Goal: Navigation & Orientation: Find specific page/section

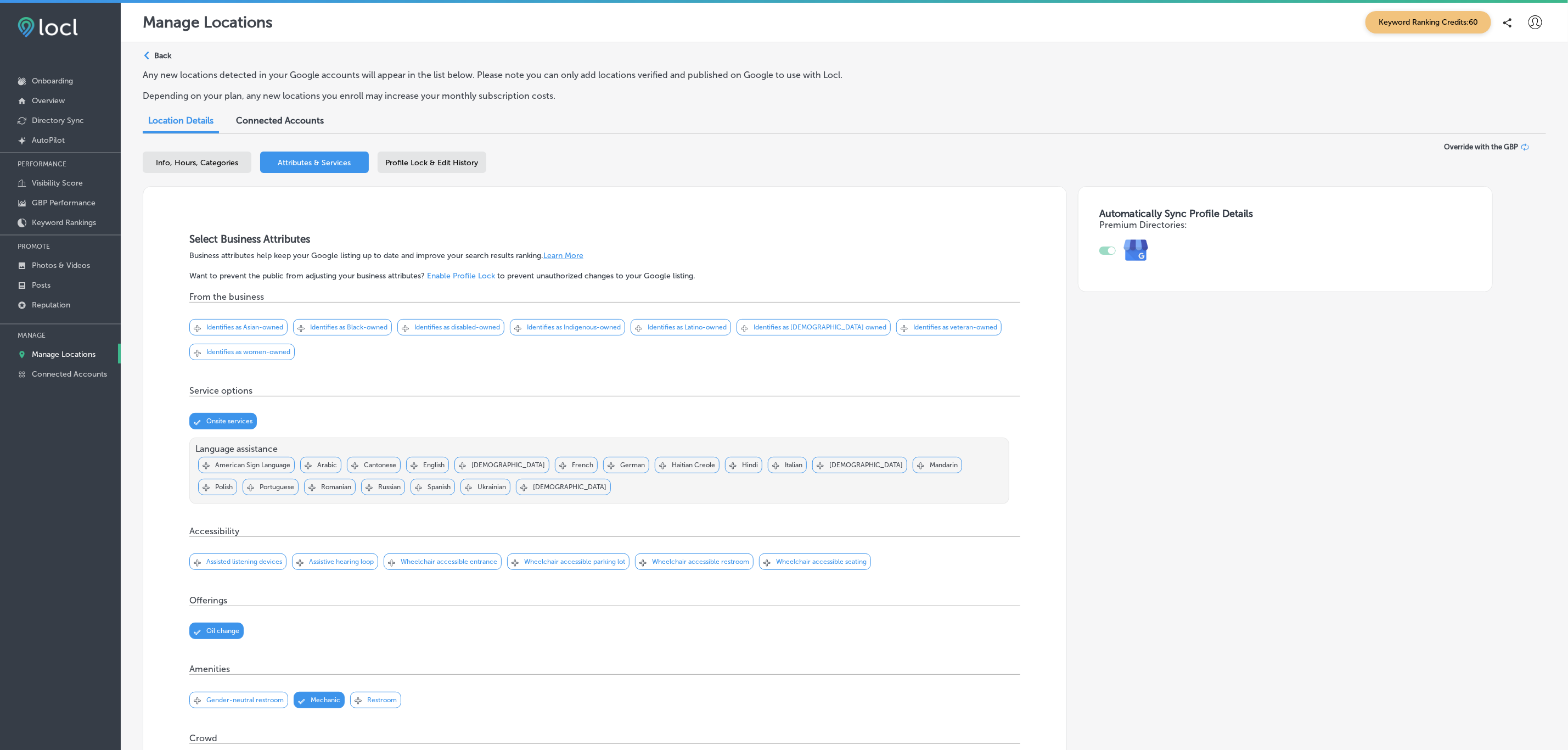
scroll to position [1677, 0]
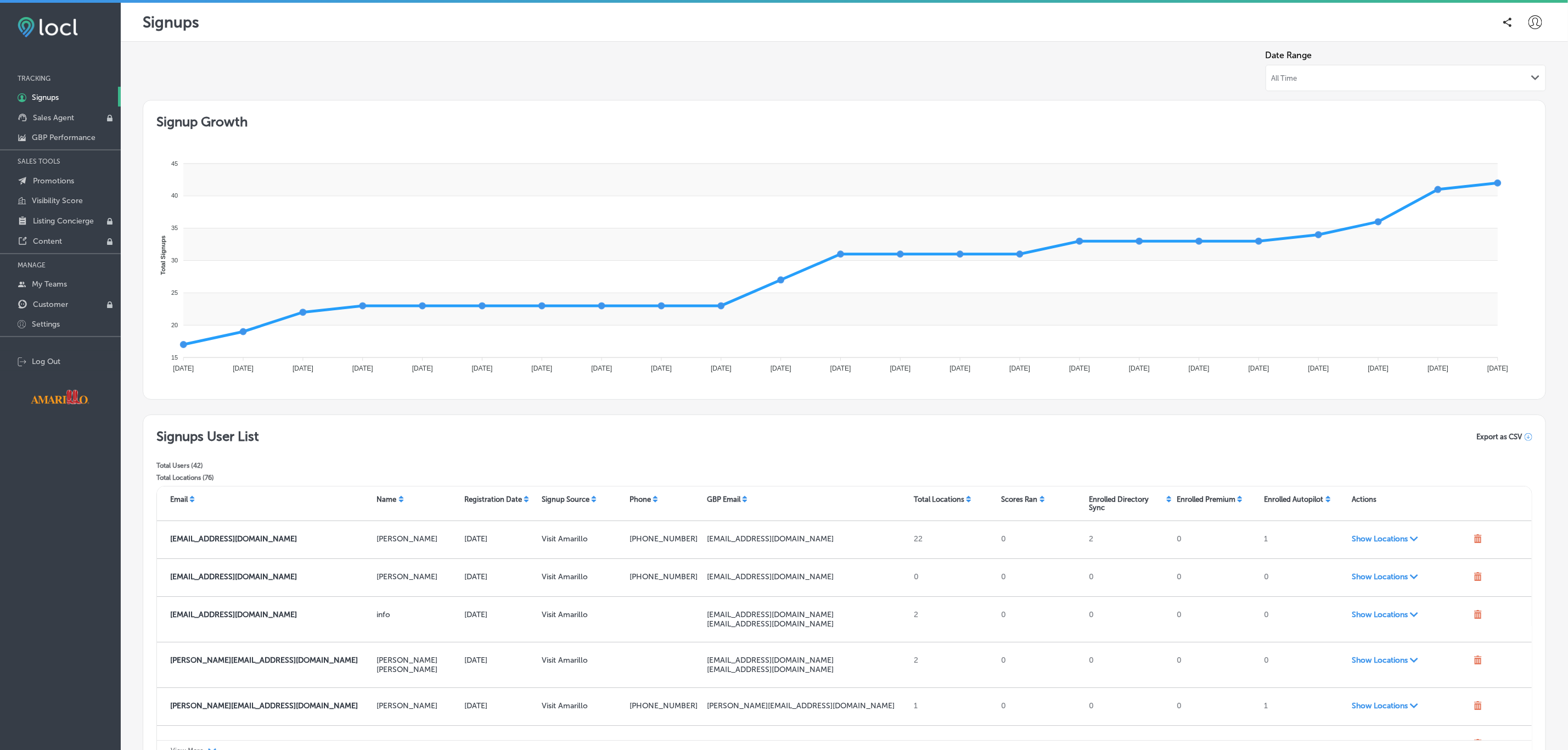
scroll to position [113, 0]
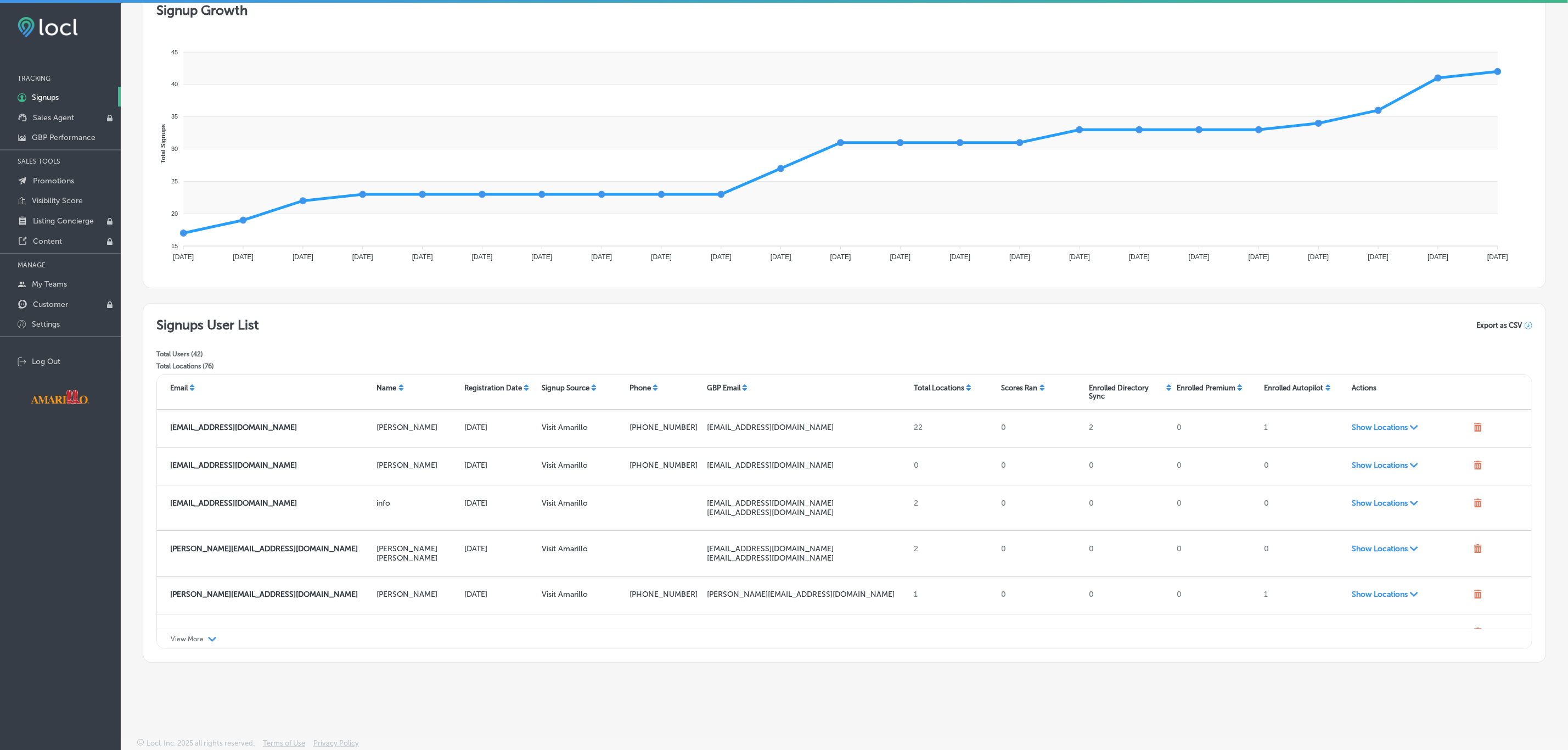
click at [193, 640] on p "View More" at bounding box center [186, 639] width 33 height 8
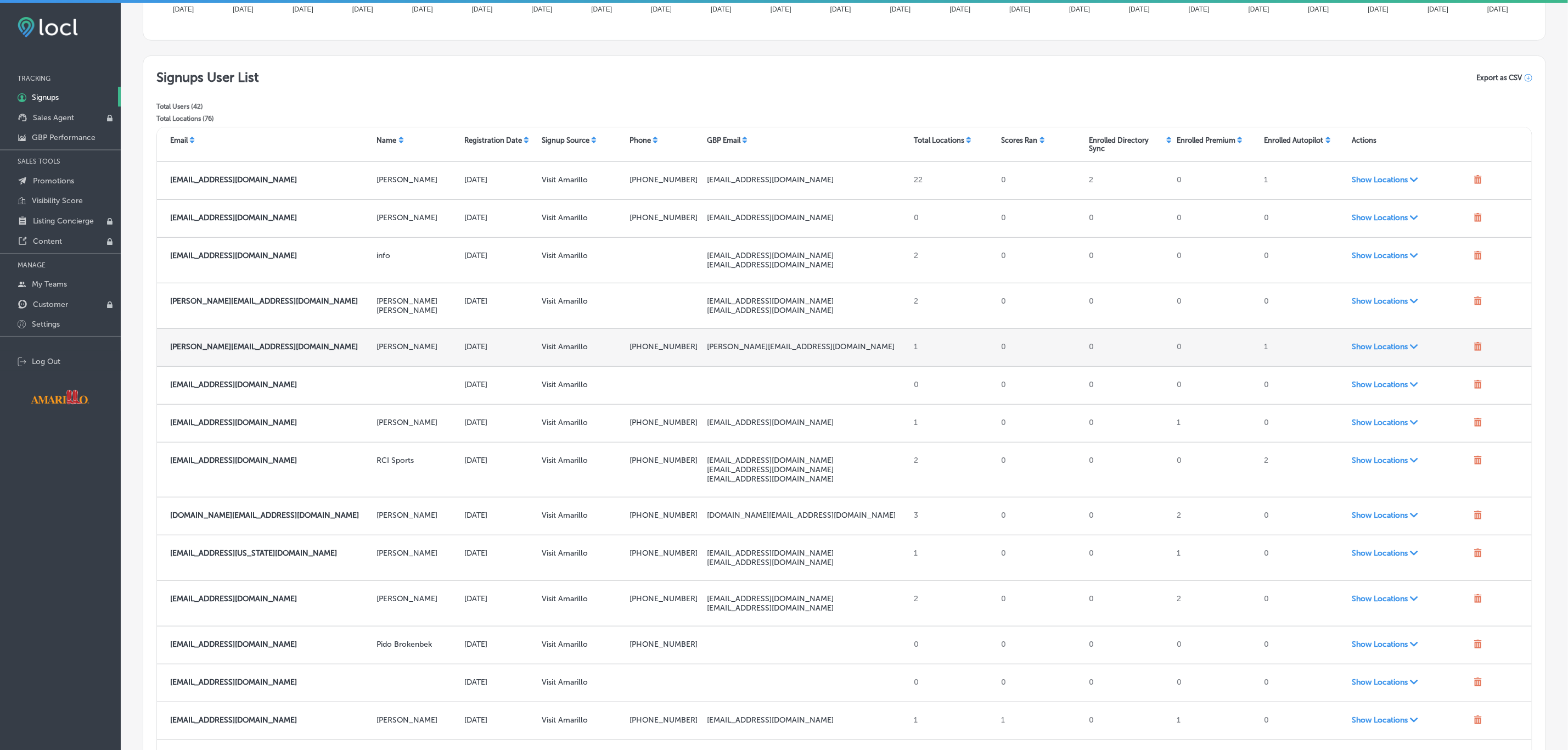
scroll to position [360, 0]
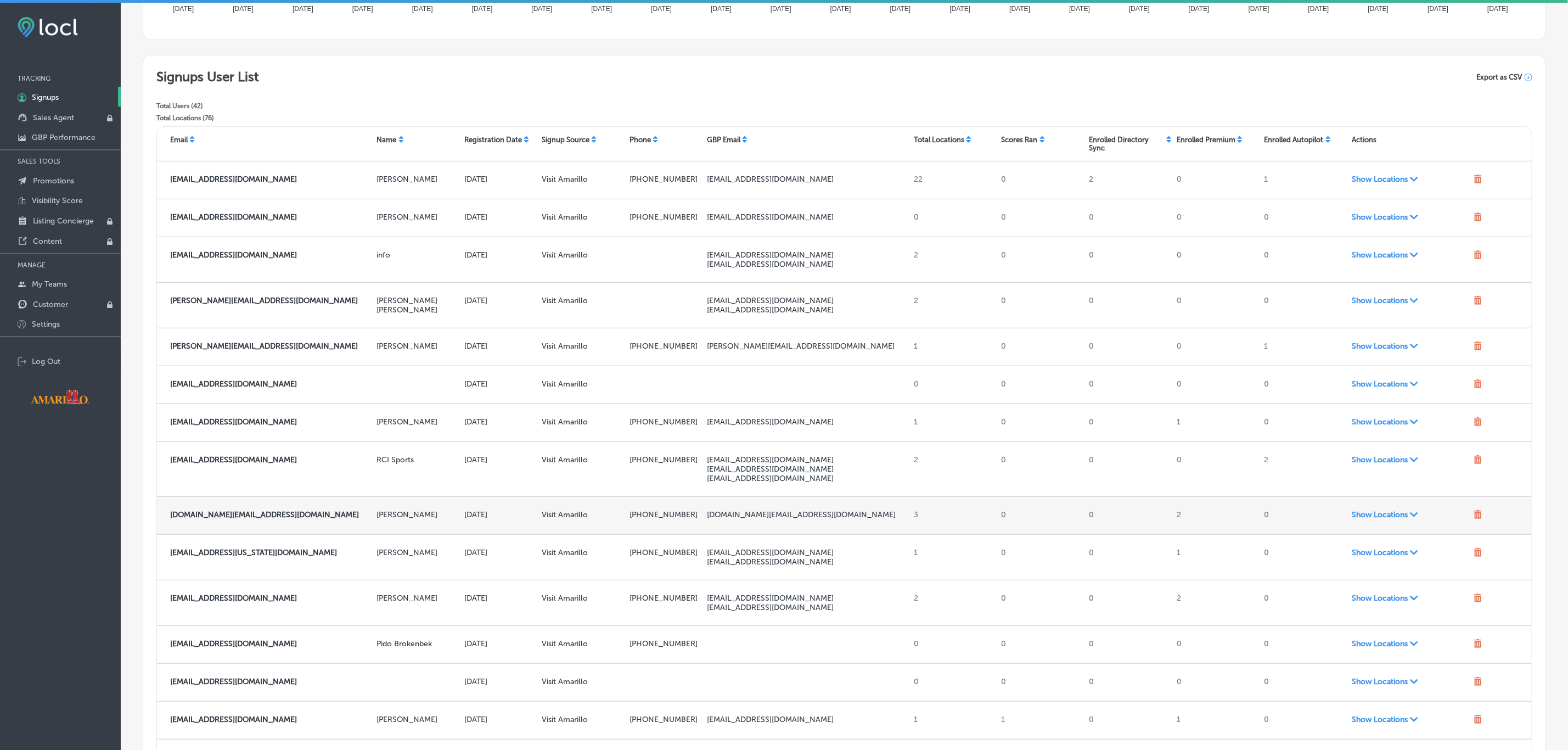
click at [1360, 514] on span "Show Locations Path Created with Sketch." at bounding box center [1410, 515] width 117 height 10
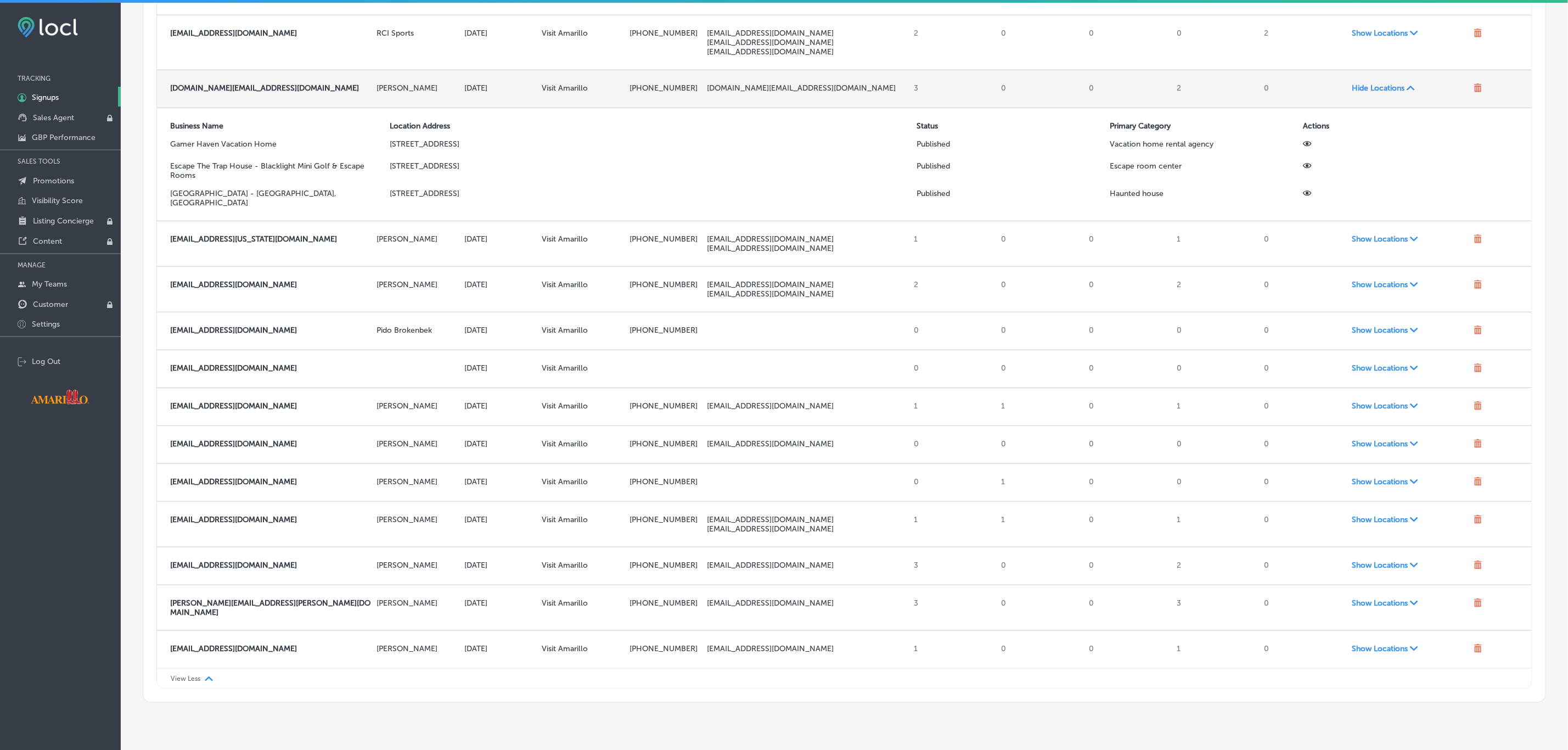
scroll to position [809, 0]
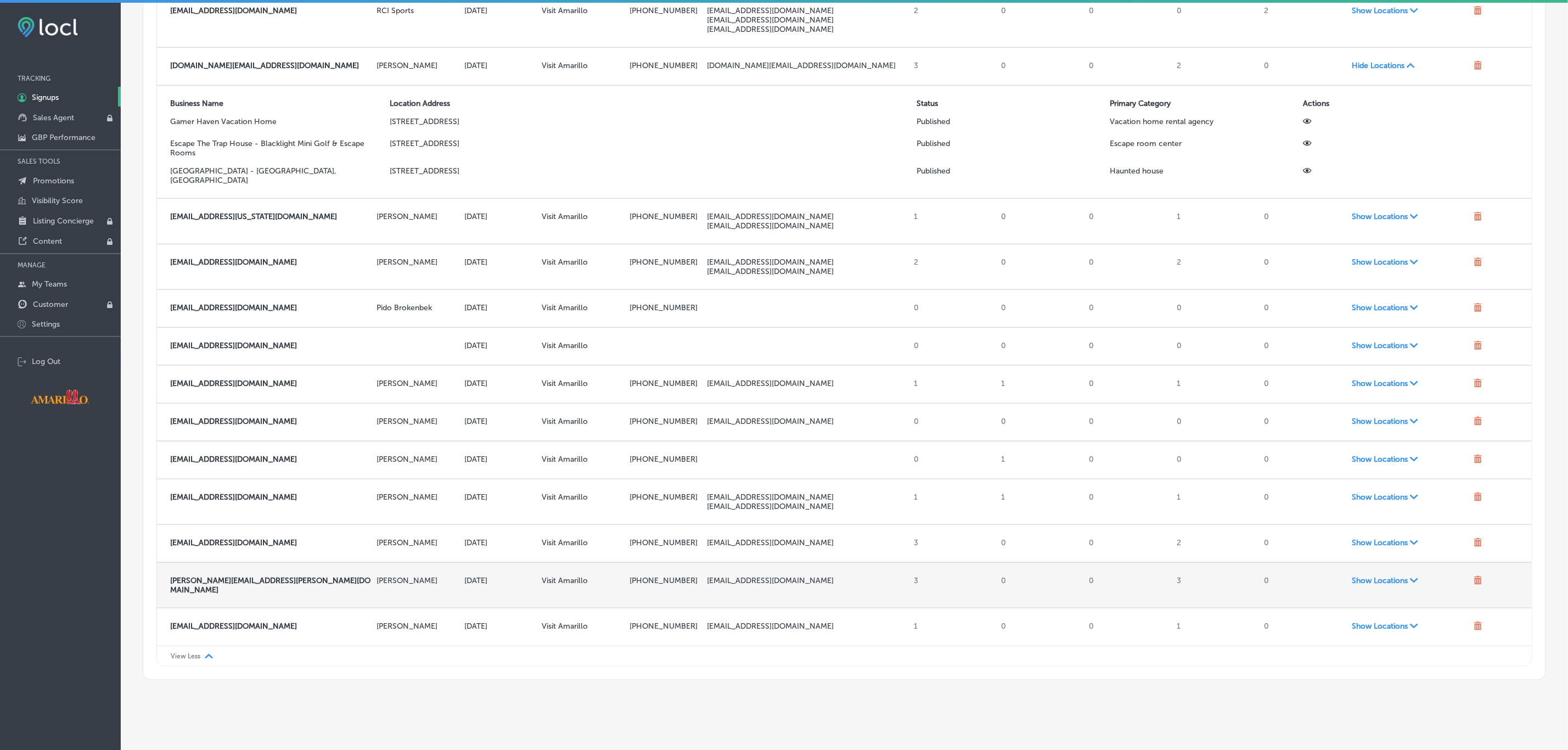
click at [1382, 576] on div "Show Locations Path Created with Sketch." at bounding box center [1408, 585] width 122 height 28
click at [1382, 576] on span "Show Locations Path Created with Sketch." at bounding box center [1410, 580] width 117 height 10
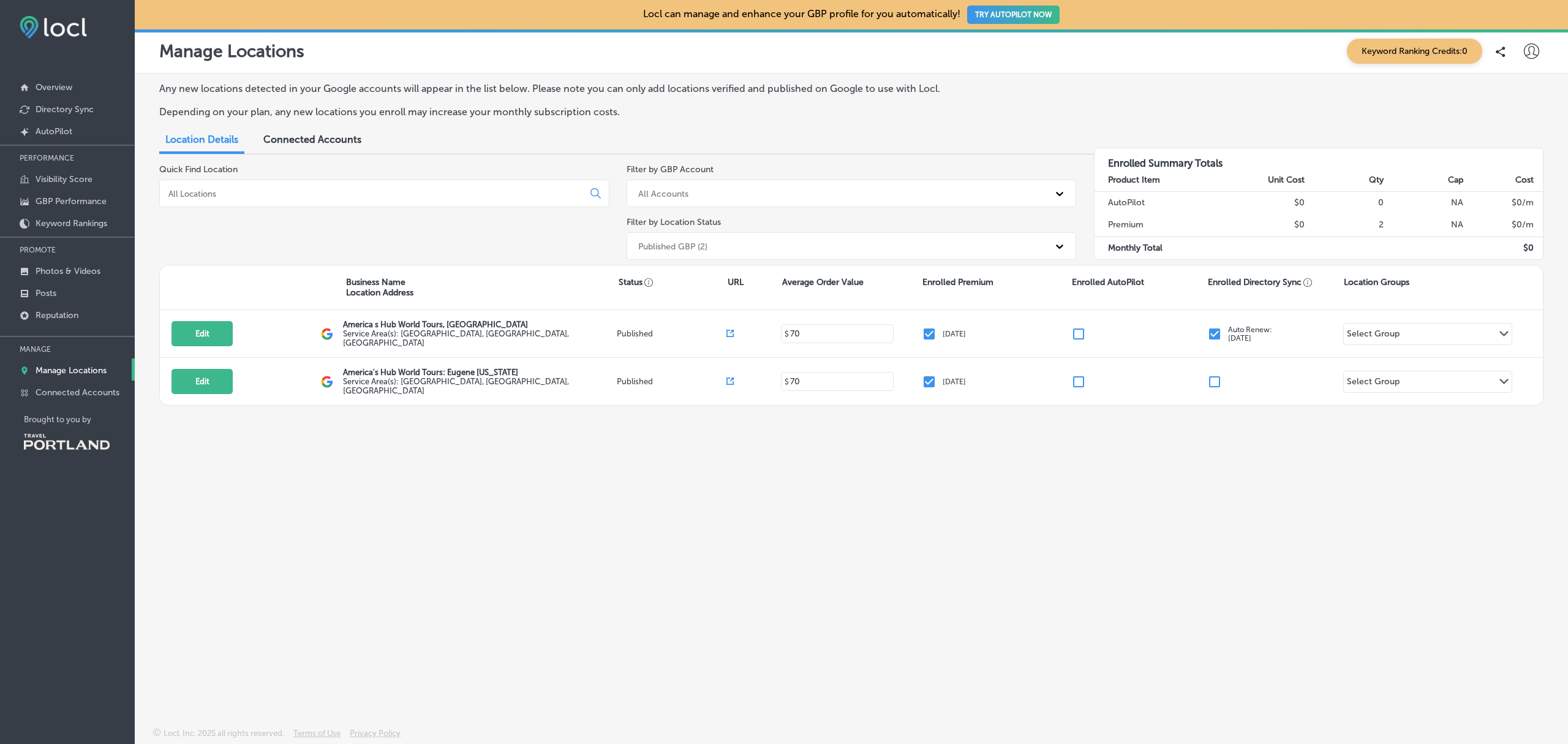
click at [1542, 49] on div at bounding box center [1532, 52] width 24 height 24
click at [1524, 94] on p "My Account" at bounding box center [1514, 95] width 55 height 15
select select "US"
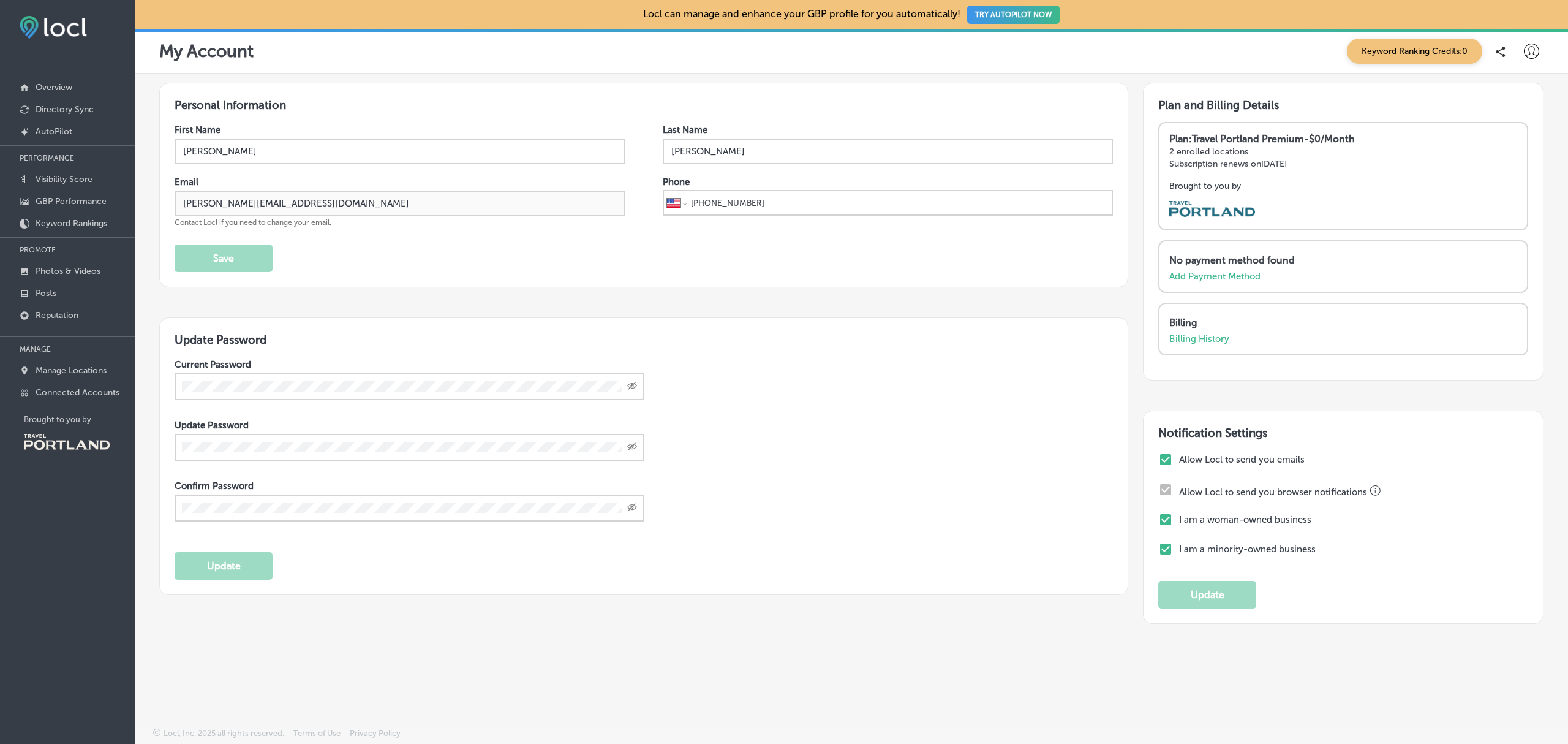
click at [1205, 336] on p "Billing History" at bounding box center [1200, 338] width 60 height 11
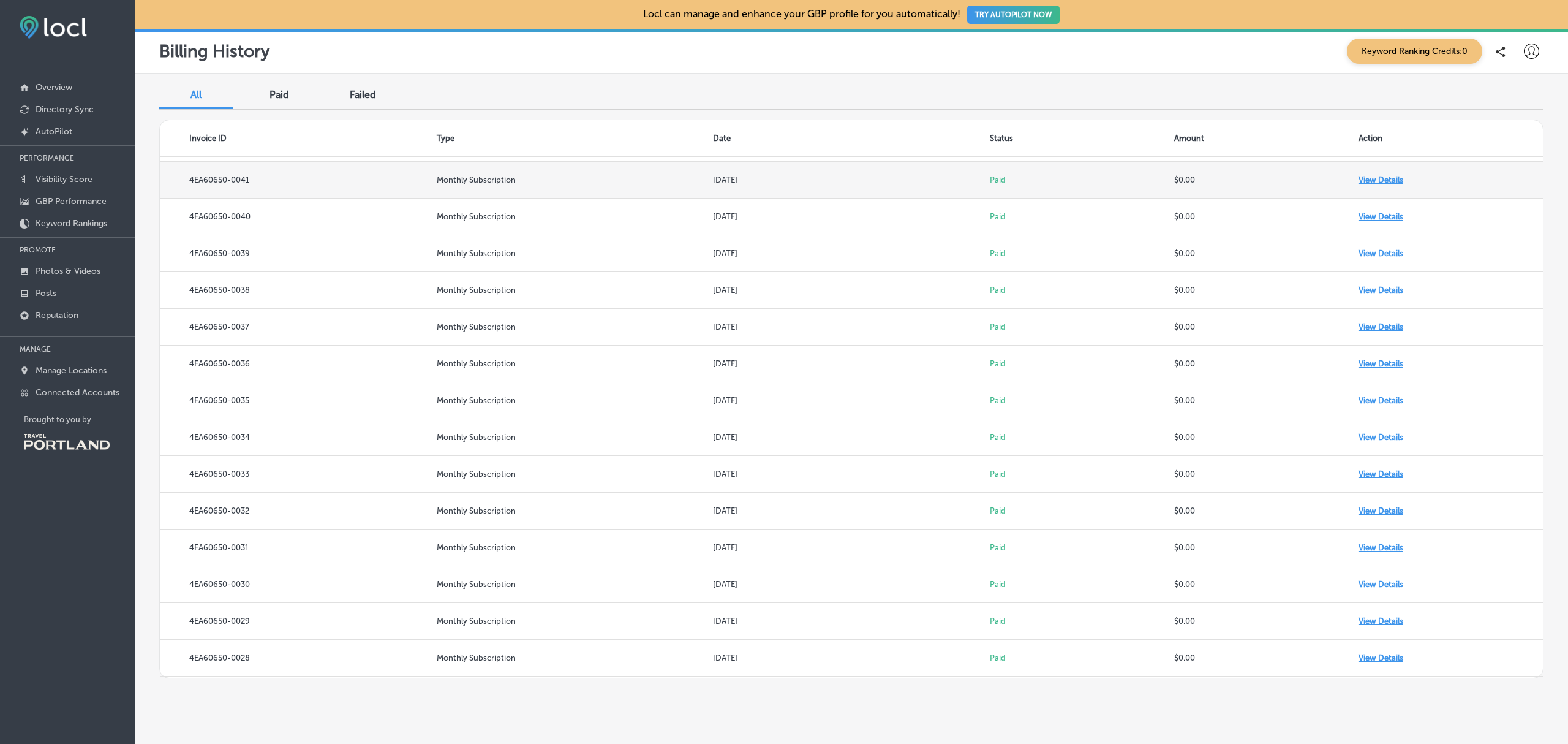
scroll to position [1210, 0]
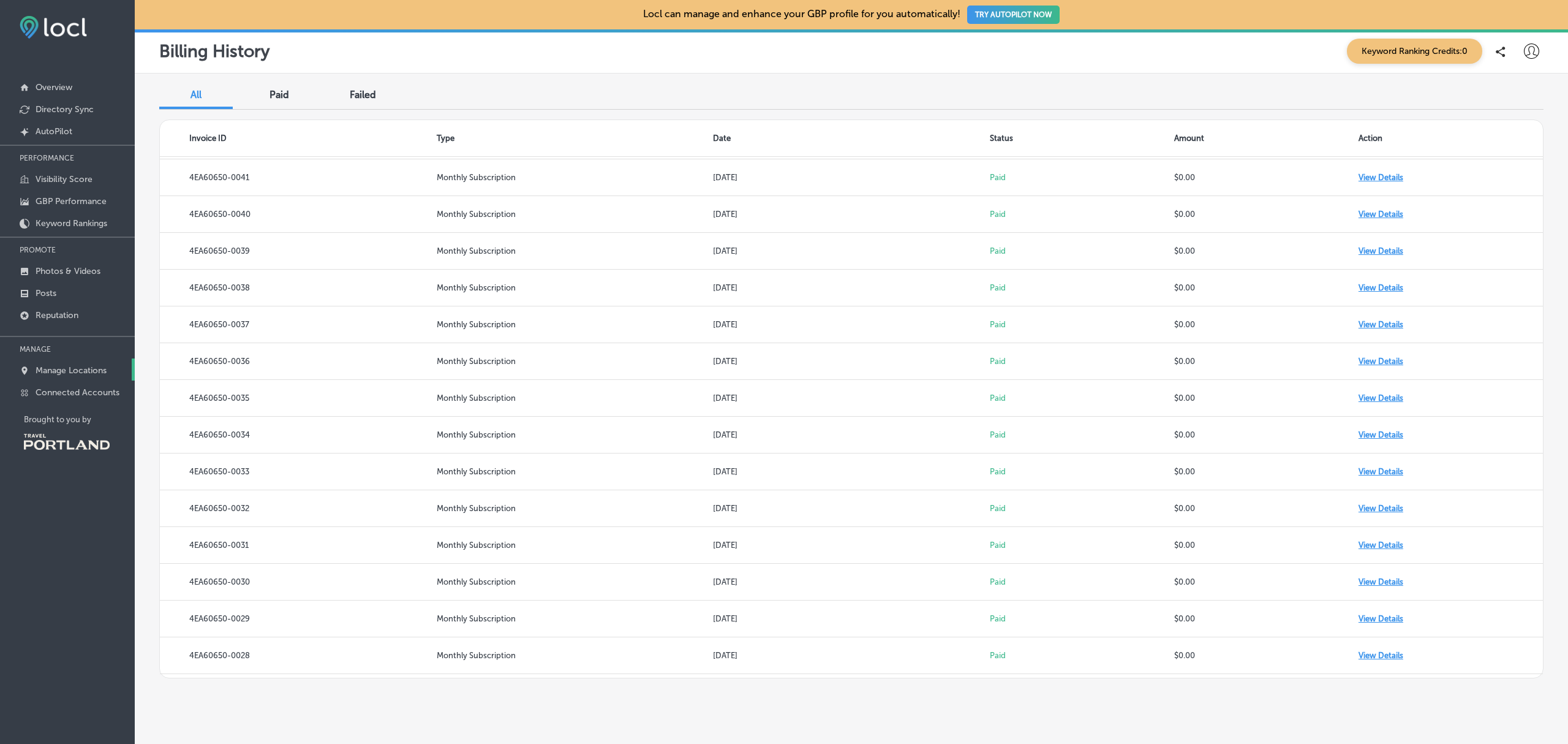
click at [62, 373] on p "Manage Locations" at bounding box center [71, 370] width 71 height 11
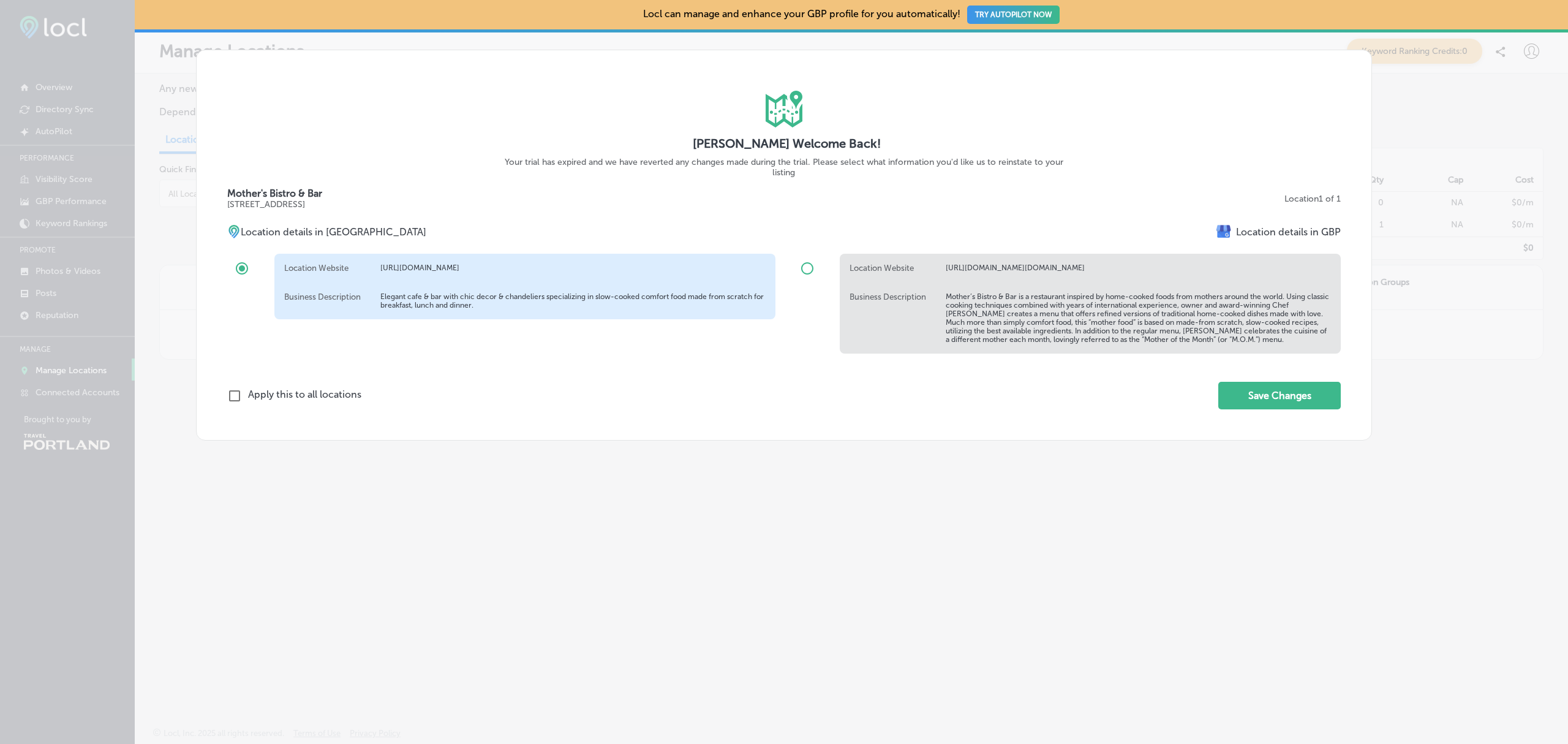
click at [478, 290] on div "Business Description Elegant cafe & bar with chic decor & chandeliers specializ…" at bounding box center [525, 300] width 501 height 36
click at [805, 268] on input "radio" at bounding box center [807, 268] width 29 height 29
radio input "true"
radio input "false"
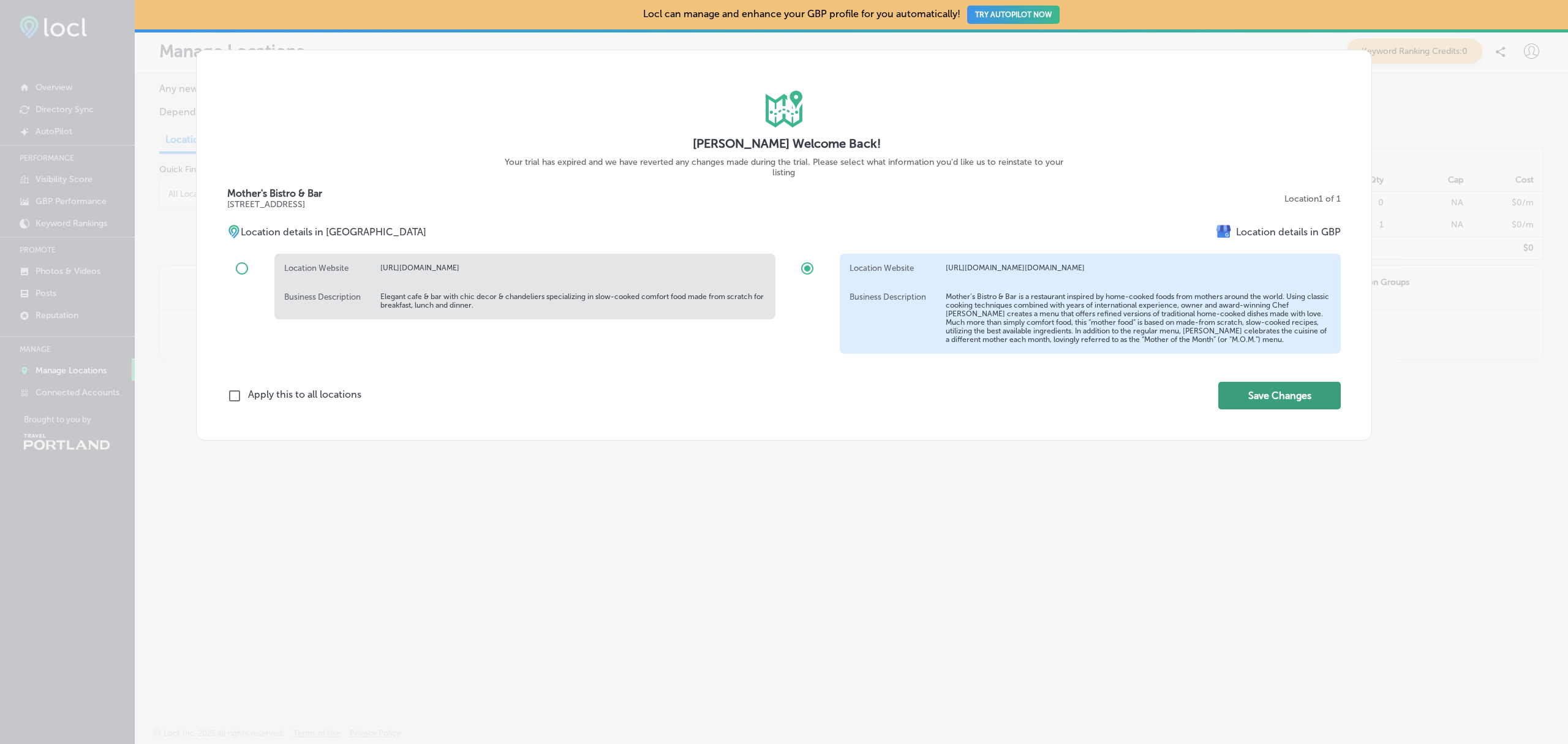
click at [1309, 409] on button "Save Changes" at bounding box center [1279, 396] width 122 height 28
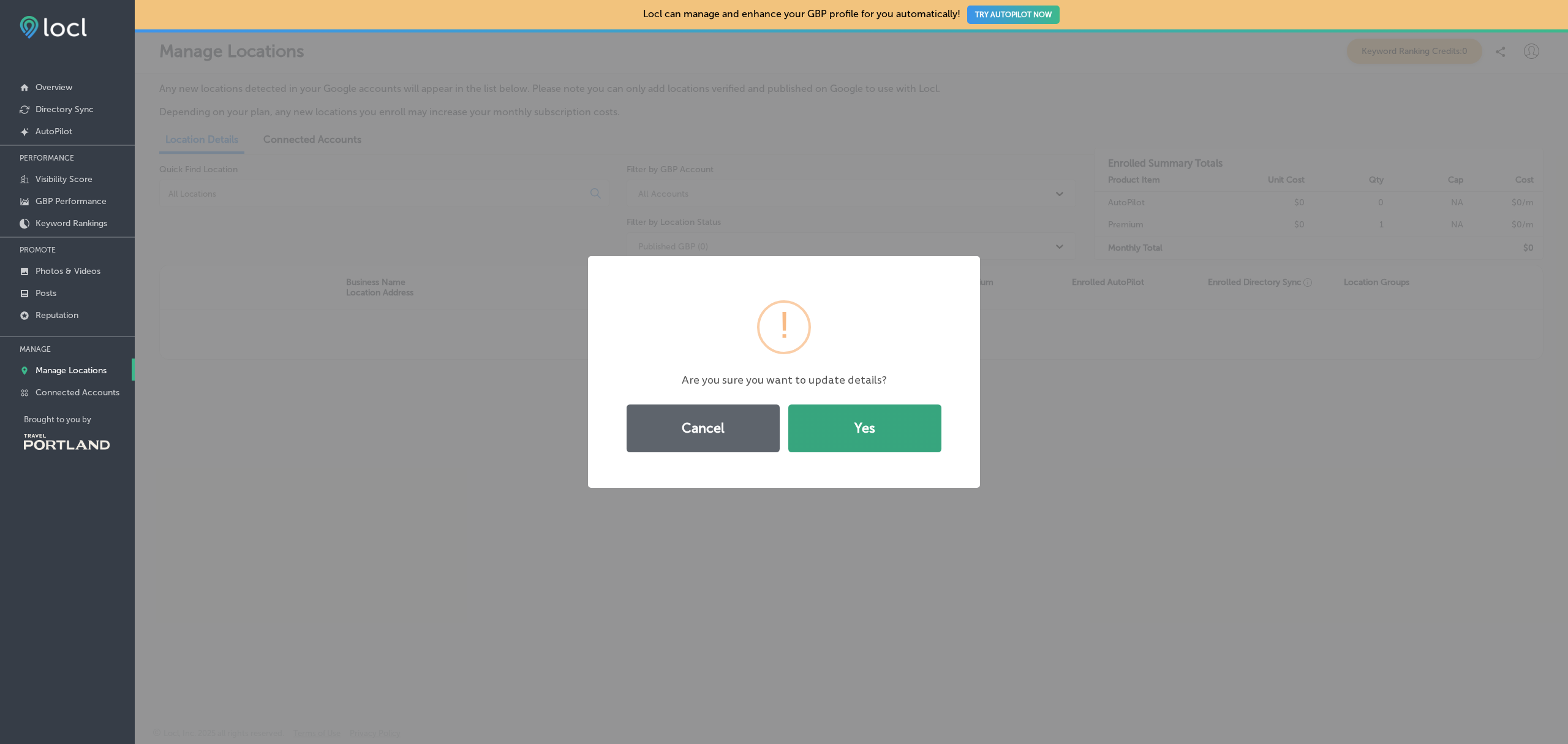
click at [868, 440] on button "Yes" at bounding box center [865, 428] width 153 height 48
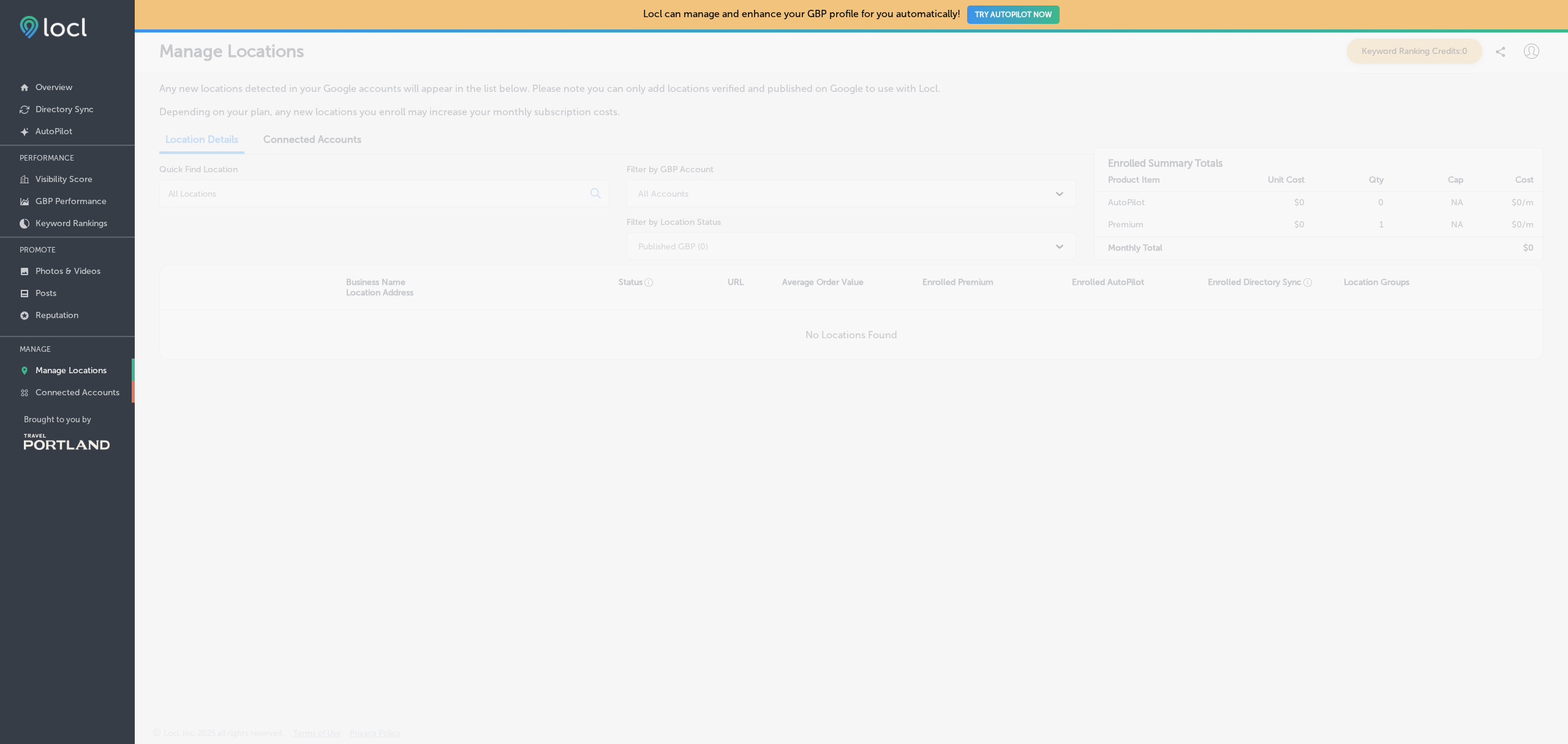
click at [99, 398] on p "Connected Accounts" at bounding box center [77, 392] width 84 height 11
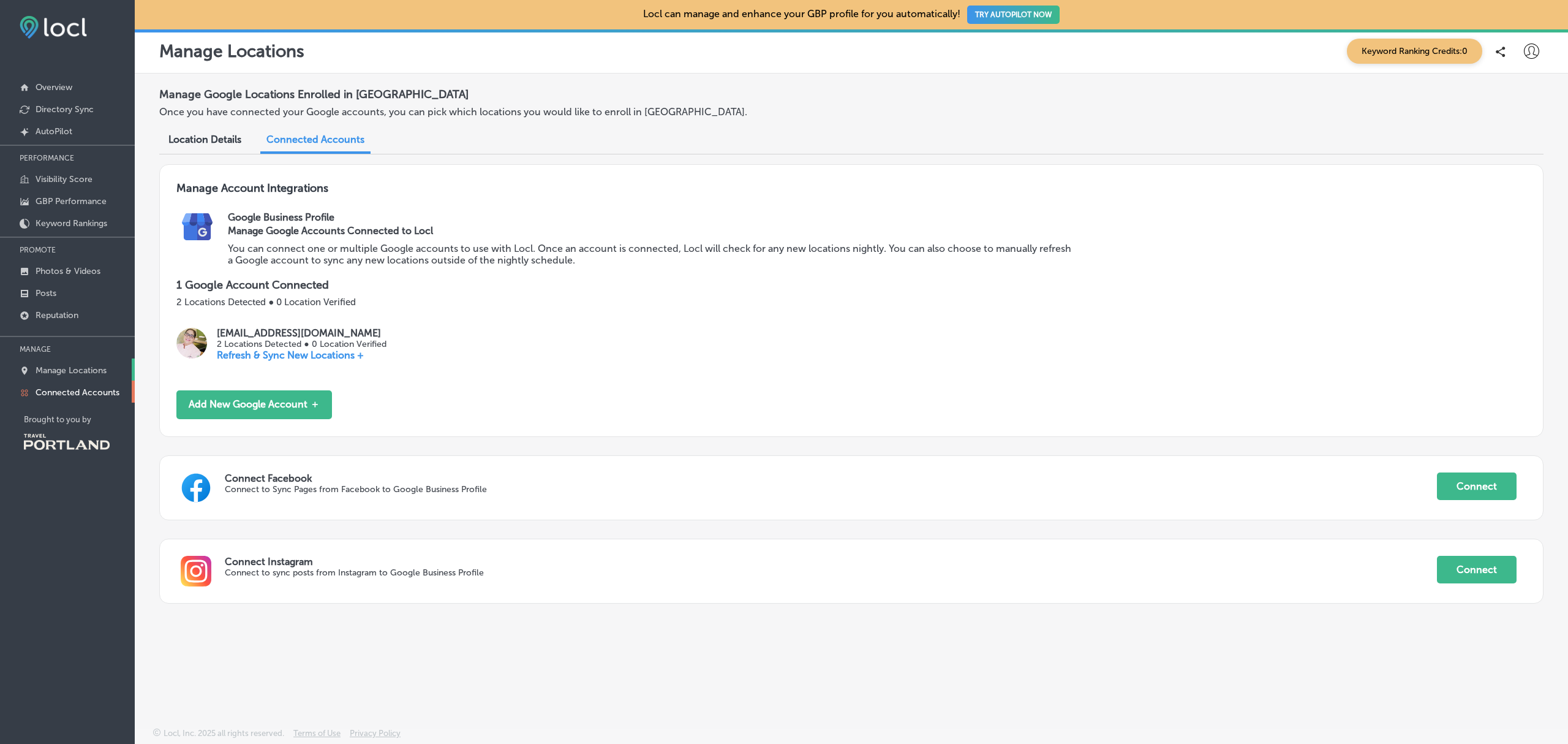
click at [91, 373] on p "Manage Locations" at bounding box center [71, 370] width 71 height 11
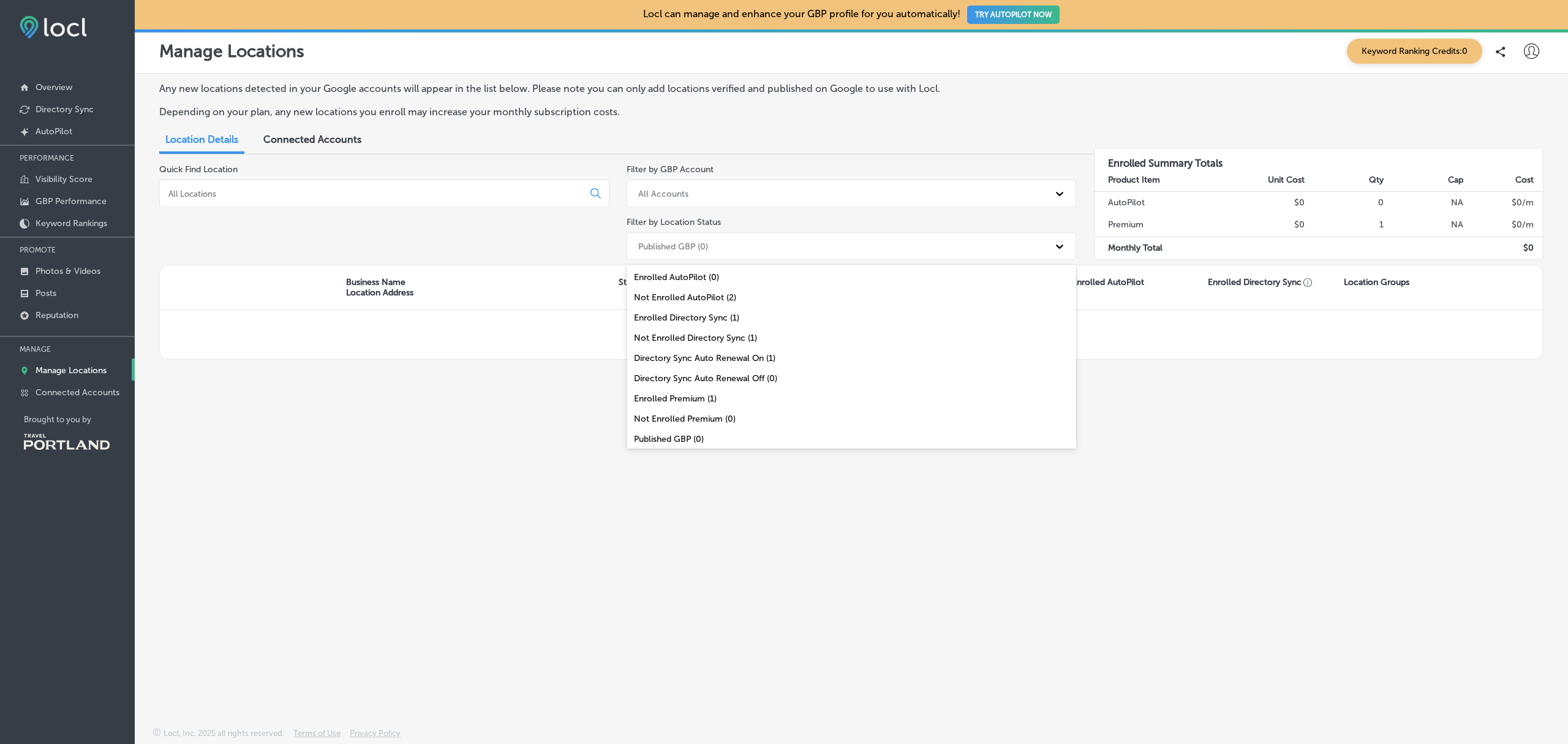
click at [1005, 243] on div "Published GBP (0)" at bounding box center [841, 246] width 417 height 20
click at [740, 302] on div "Not Enrolled AutoPilot (2)" at bounding box center [851, 298] width 450 height 20
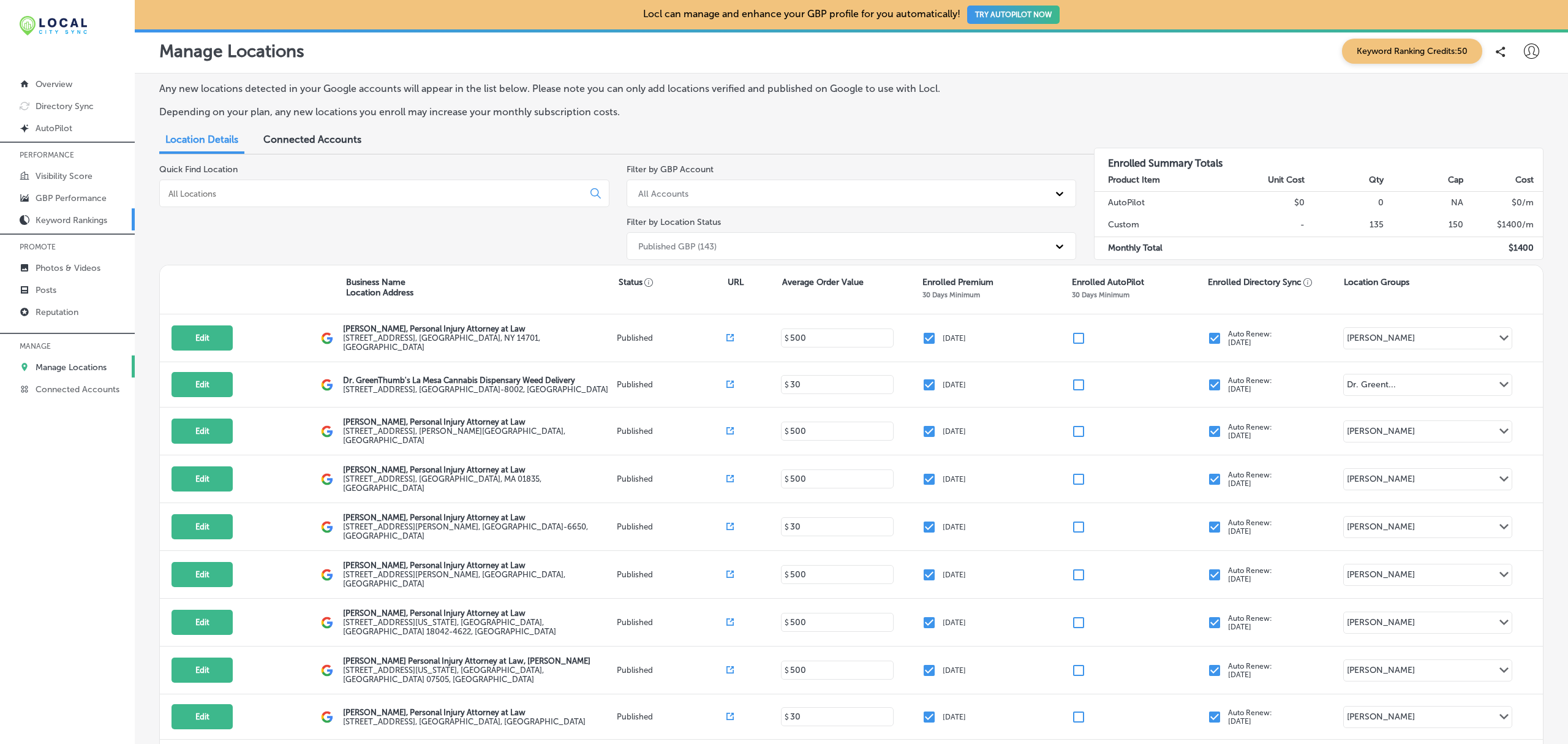
click at [72, 224] on p "Keyword Rankings" at bounding box center [72, 220] width 72 height 11
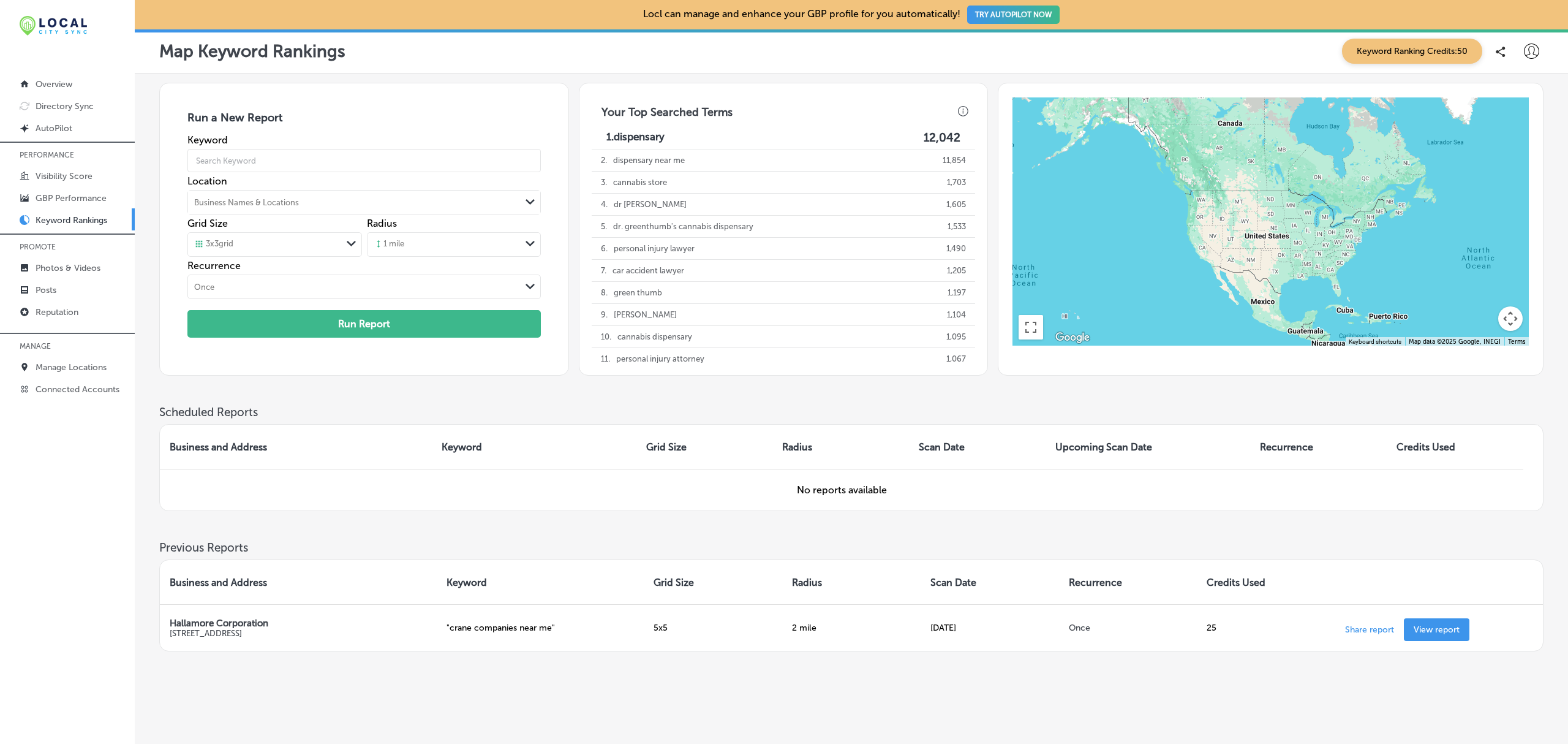
scroll to position [23, 0]
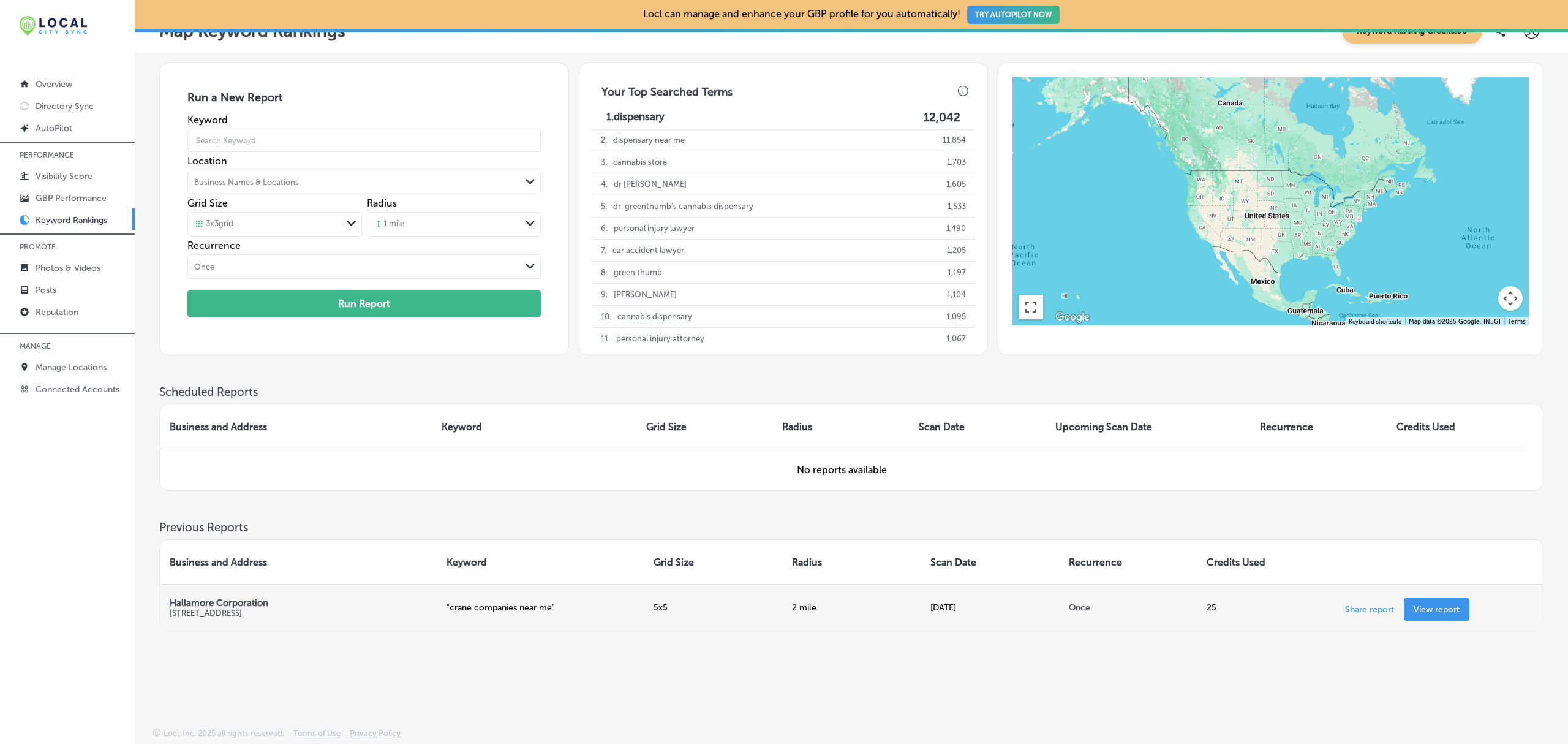
click at [1417, 601] on link "View report" at bounding box center [1437, 610] width 66 height 23
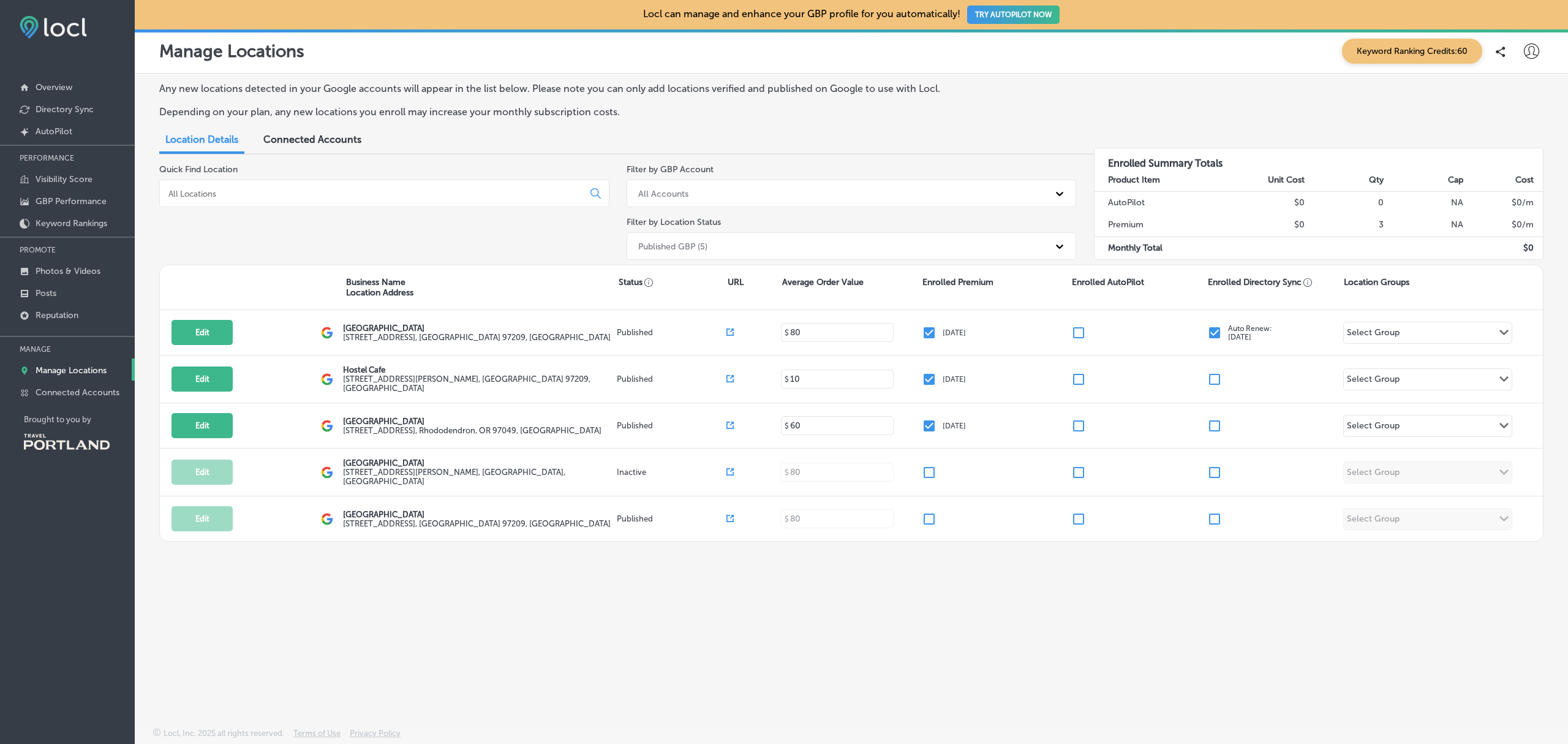
click at [1528, 47] on icon at bounding box center [1532, 51] width 15 height 15
click at [1517, 92] on p "My Account" at bounding box center [1514, 95] width 55 height 15
select select "US"
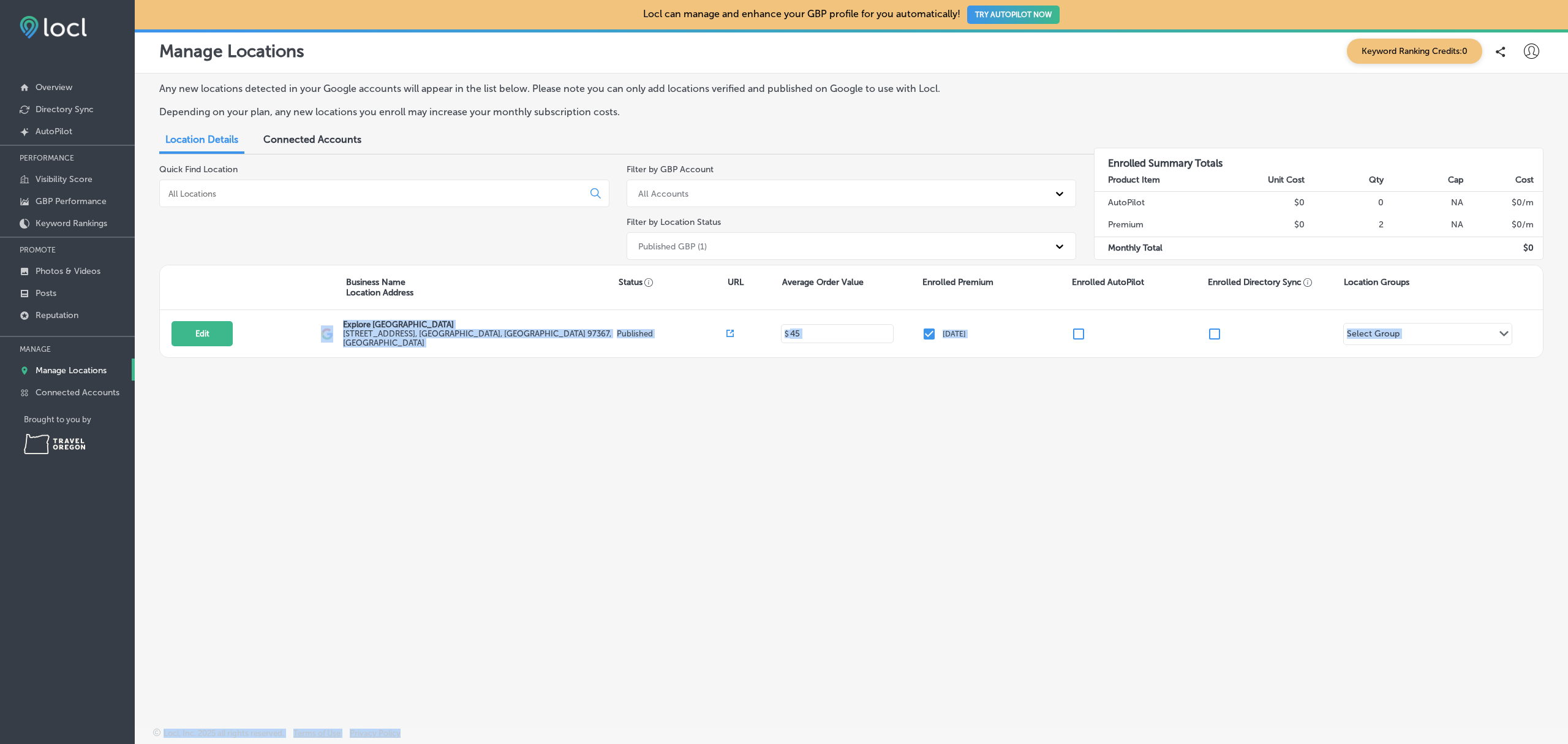
drag, startPoint x: 303, startPoint y: 491, endPoint x: 1466, endPoint y: 1060, distance: 1294.7
click at [1466, 743] on html "iconmonstr-menu-thin copy Created with Sketch. Overview Directory Sync Created …" at bounding box center [784, 372] width 1568 height 744
